Goal: Information Seeking & Learning: Learn about a topic

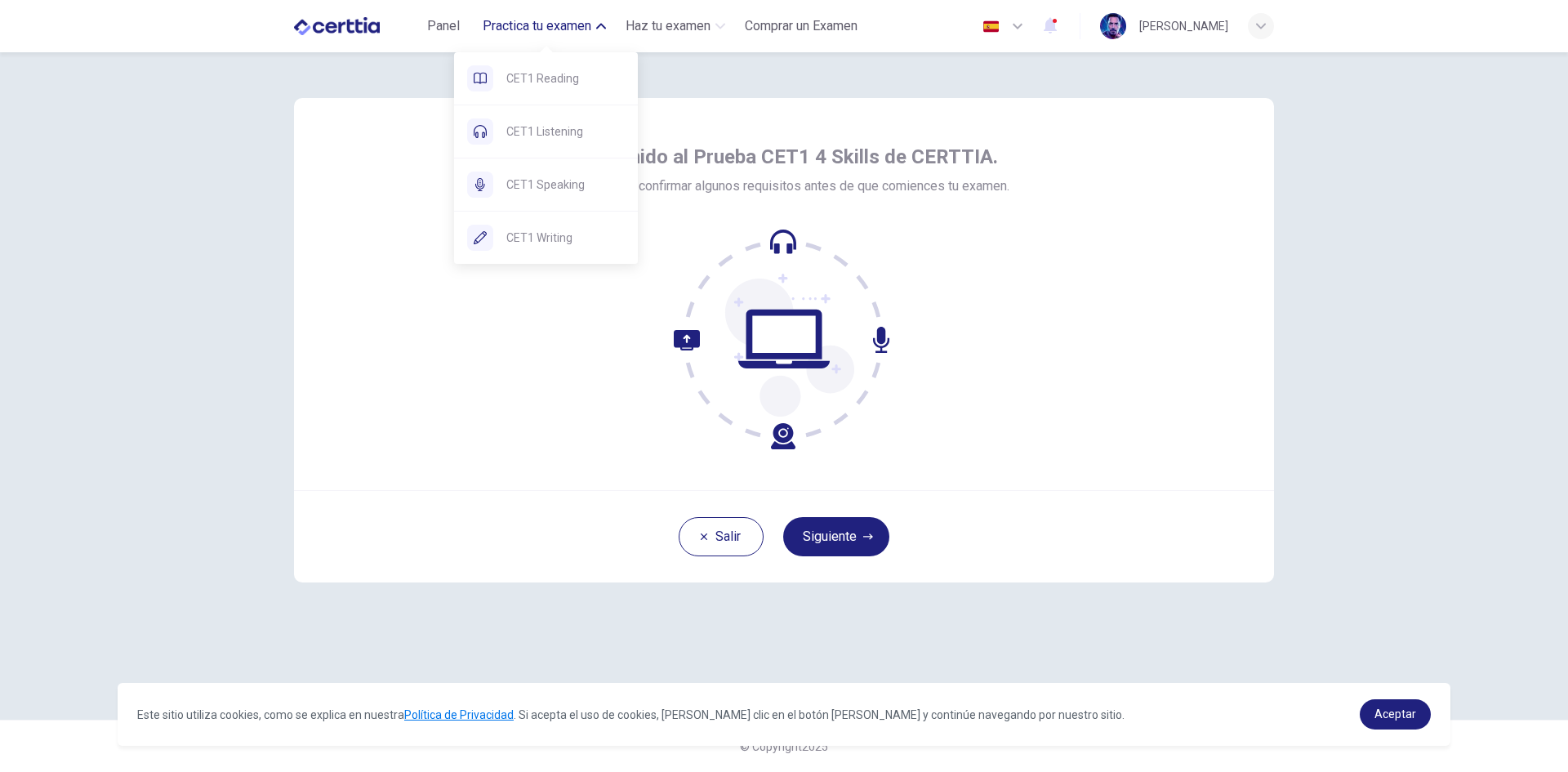
click at [533, 12] on button "Practica tu examen" at bounding box center [545, 26] width 136 height 29
click at [549, 73] on span "CET1 Reading" at bounding box center [566, 78] width 119 height 19
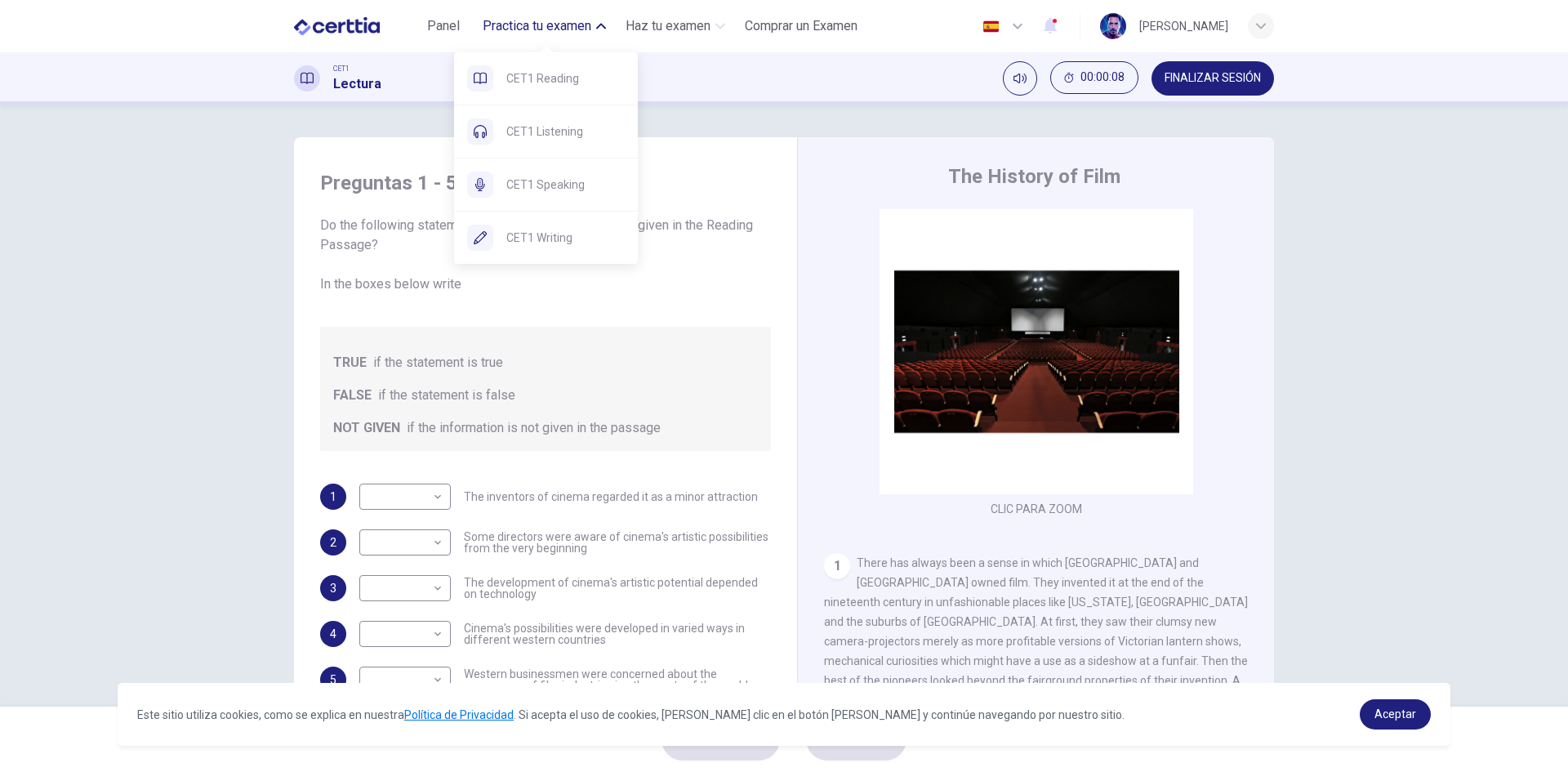
click at [525, 35] on span "Practica tu examen" at bounding box center [537, 26] width 109 height 19
click at [438, 29] on span "Panel" at bounding box center [443, 26] width 33 height 19
click at [822, 28] on span "Comprar un Examen" at bounding box center [800, 26] width 112 height 19
click at [534, 71] on span "CET1 Reading" at bounding box center [566, 78] width 119 height 19
